Goal: Task Accomplishment & Management: Use online tool/utility

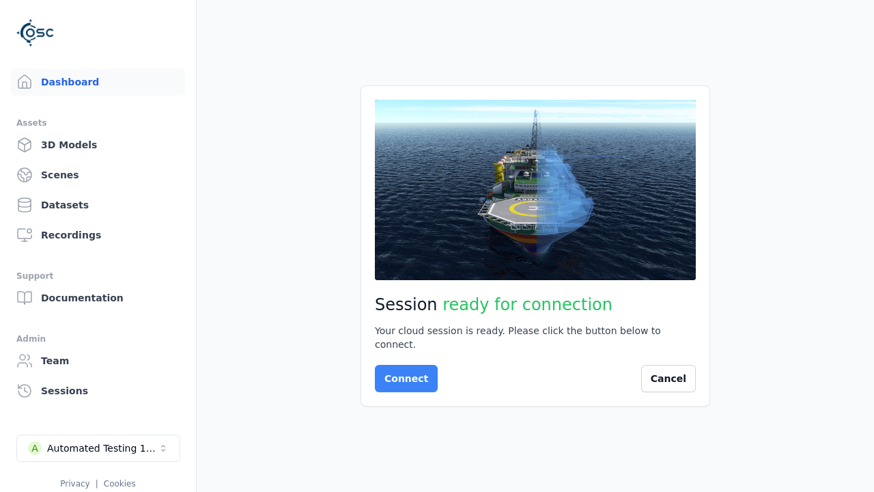
click at [402, 372] on button "Connect" at bounding box center [406, 378] width 63 height 27
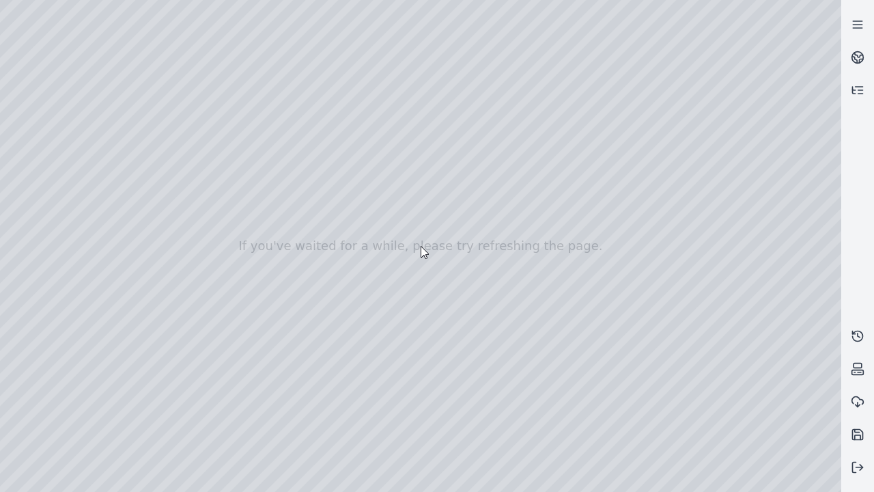
click at [5, 87] on div at bounding box center [420, 246] width 841 height 492
